Goal: Task Accomplishment & Management: Use online tool/utility

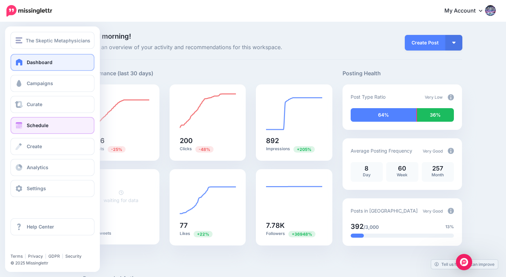
click at [33, 129] on link "Schedule" at bounding box center [52, 125] width 84 height 17
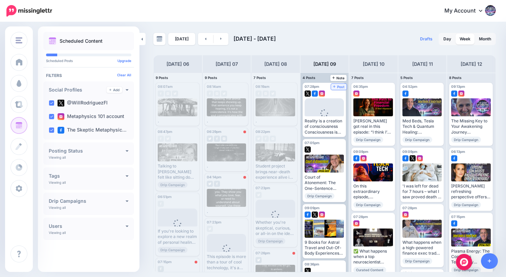
click at [339, 86] on span "Post" at bounding box center [339, 86] width 12 height 3
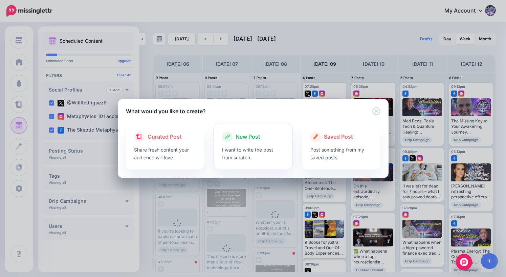
click at [247, 137] on span "New Post" at bounding box center [248, 136] width 25 height 9
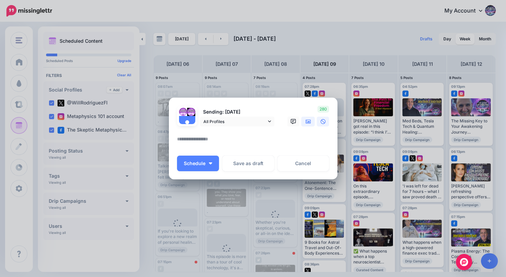
click at [310, 122] on icon at bounding box center [308, 121] width 5 height 4
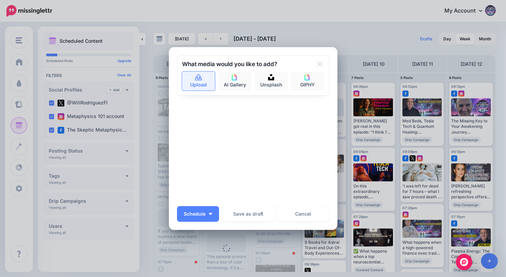
click at [204, 82] on link "Upload" at bounding box center [198, 80] width 33 height 19
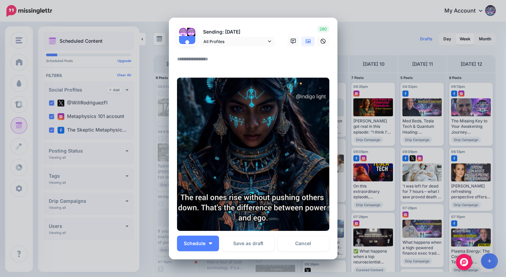
click at [216, 60] on textarea at bounding box center [255, 61] width 156 height 13
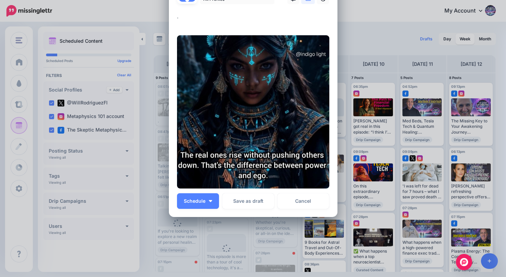
scroll to position [45, 0]
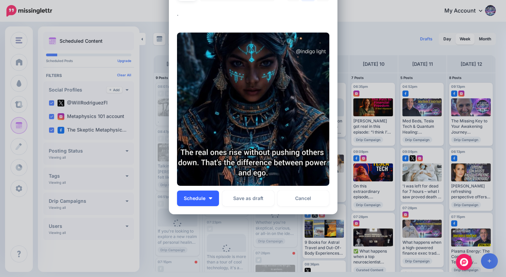
type textarea "*"
click at [200, 198] on span "Schedule" at bounding box center [195, 198] width 22 height 5
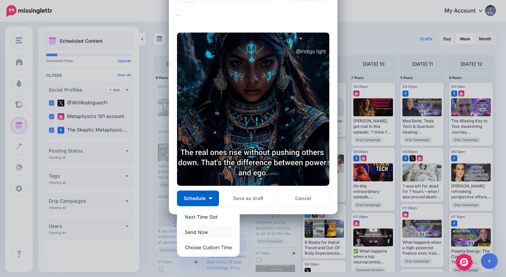
click at [203, 233] on link "Send Now" at bounding box center [208, 231] width 57 height 13
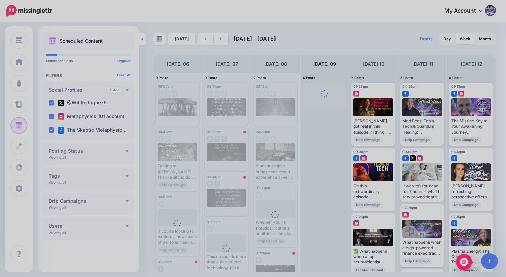
scroll to position [0, 0]
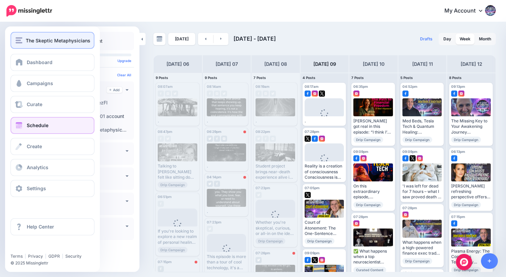
click at [26, 43] on span "The Skeptic Metaphysicians" at bounding box center [58, 41] width 65 height 8
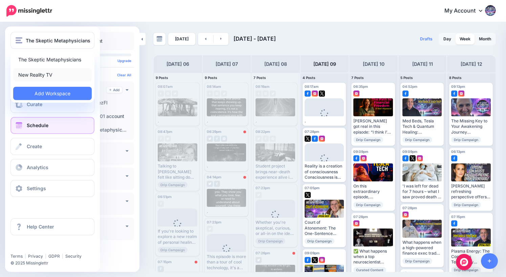
click at [35, 74] on link "New Reality TV" at bounding box center [52, 74] width 79 height 13
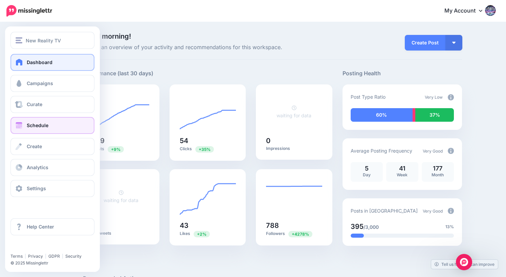
click at [37, 126] on span "Schedule" at bounding box center [38, 125] width 22 height 6
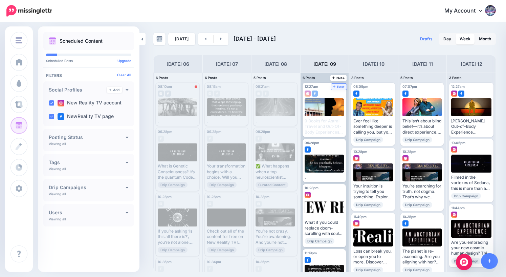
click at [342, 87] on span "Post" at bounding box center [339, 86] width 12 height 3
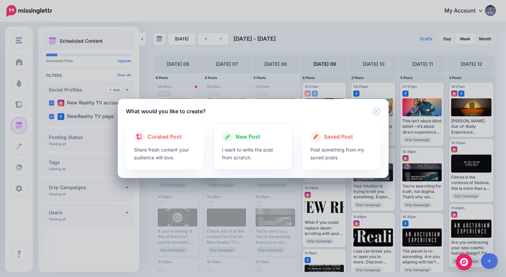
click at [252, 136] on span "New Post" at bounding box center [248, 136] width 25 height 9
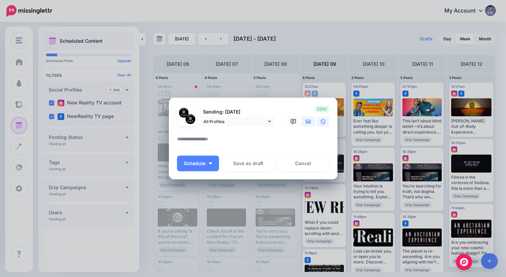
click at [308, 120] on icon at bounding box center [308, 121] width 5 height 5
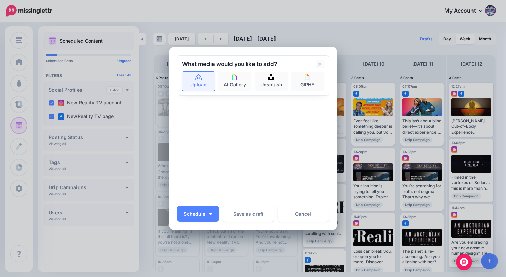
click at [200, 84] on link "Upload" at bounding box center [198, 80] width 33 height 19
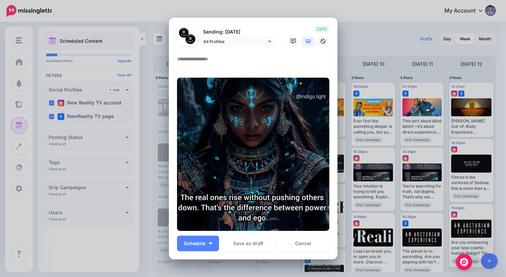
click at [209, 60] on textarea at bounding box center [255, 61] width 156 height 13
type textarea "*"
click at [205, 241] on span "Schedule" at bounding box center [195, 243] width 22 height 5
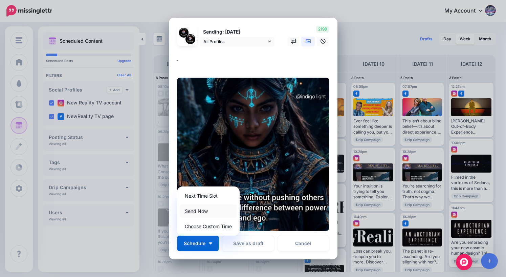
click at [206, 212] on link "Send Now" at bounding box center [208, 210] width 57 height 13
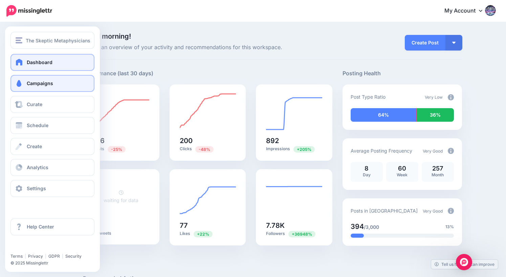
click at [29, 84] on span "Campaigns" at bounding box center [40, 83] width 26 height 6
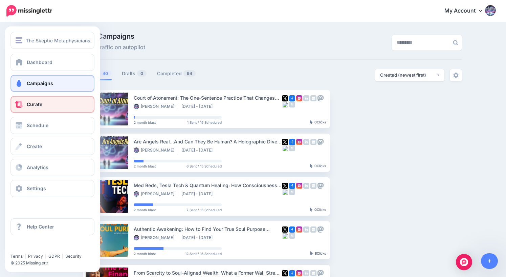
click at [35, 108] on link "Curate" at bounding box center [52, 104] width 84 height 17
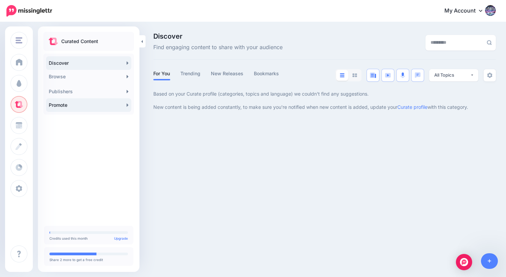
click at [88, 105] on link "Promote" at bounding box center [88, 105] width 85 height 14
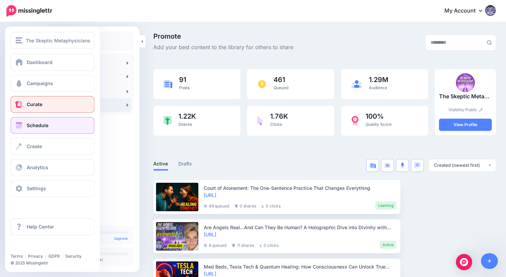
click at [30, 126] on span "Schedule" at bounding box center [38, 125] width 22 height 6
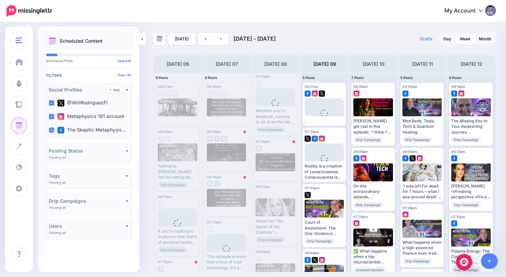
scroll to position [125, 0]
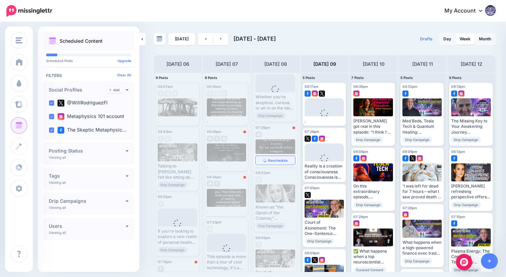
click at [275, 161] on span "Reschedule" at bounding box center [278, 159] width 20 height 3
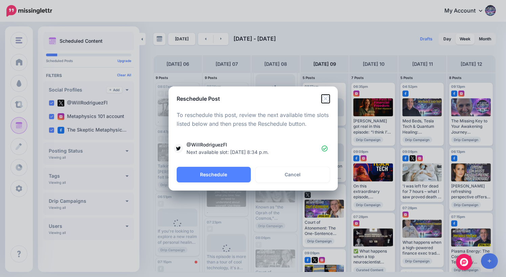
click at [326, 99] on icon "Close" at bounding box center [326, 98] width 8 height 8
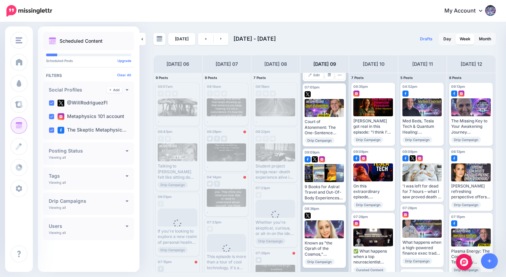
scroll to position [0, 0]
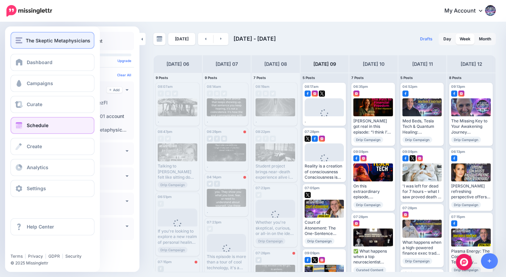
click at [24, 38] on div "The Skeptic Metaphysicians" at bounding box center [53, 41] width 74 height 8
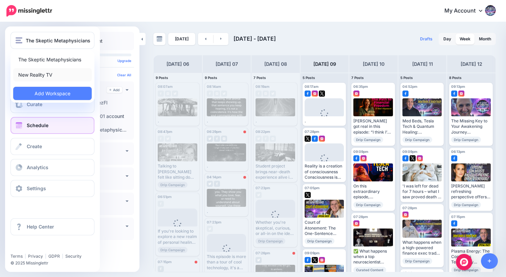
click at [46, 73] on link "New Reality TV" at bounding box center [52, 74] width 79 height 13
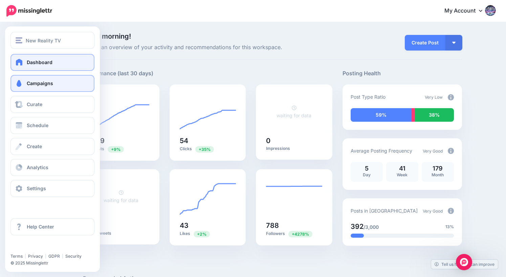
click at [35, 85] on span "Campaigns" at bounding box center [40, 83] width 26 height 6
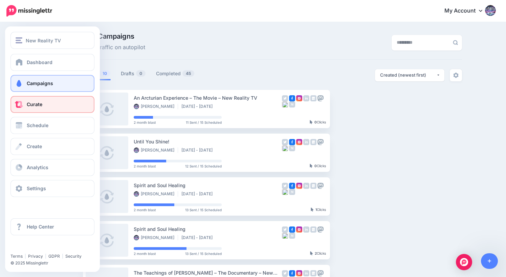
click at [44, 105] on link "Curate" at bounding box center [52, 104] width 84 height 17
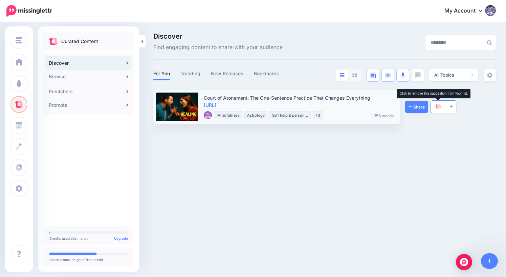
click at [439, 106] on img at bounding box center [438, 107] width 5 height 6
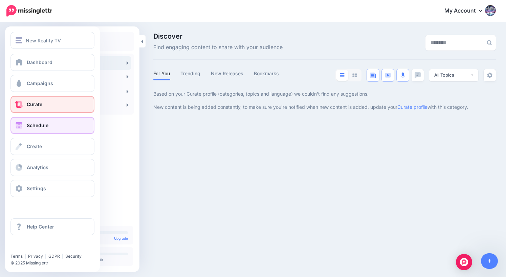
click at [32, 125] on span "Schedule" at bounding box center [38, 125] width 22 height 6
